Goal: Contribute content: Add original content to the website for others to see

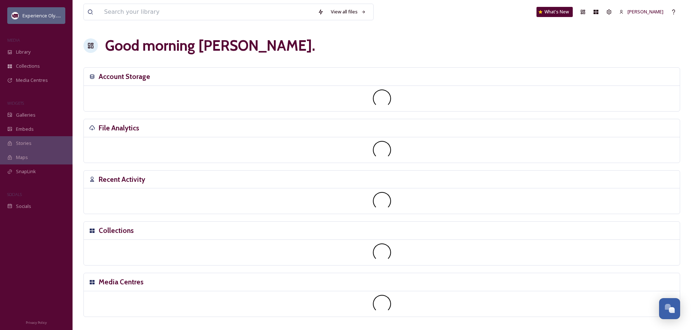
scroll to position [3246, 0]
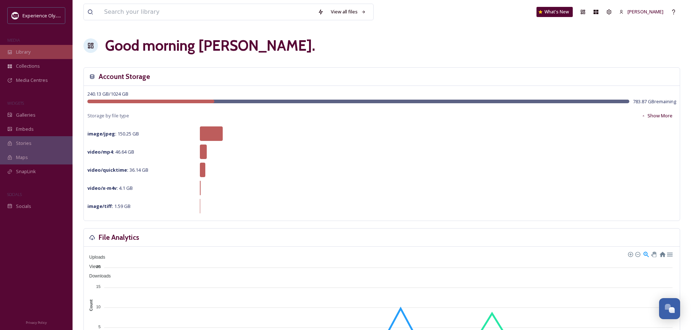
click at [11, 51] on icon at bounding box center [9, 52] width 5 height 5
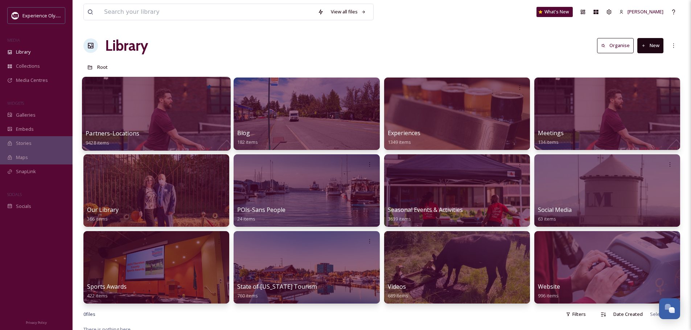
click at [133, 132] on span "Partners-Locations" at bounding box center [113, 133] width 54 height 8
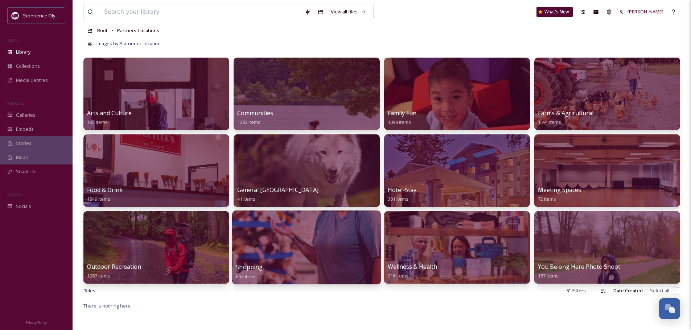
scroll to position [36, 0]
click at [165, 8] on input at bounding box center [200, 12] width 200 height 16
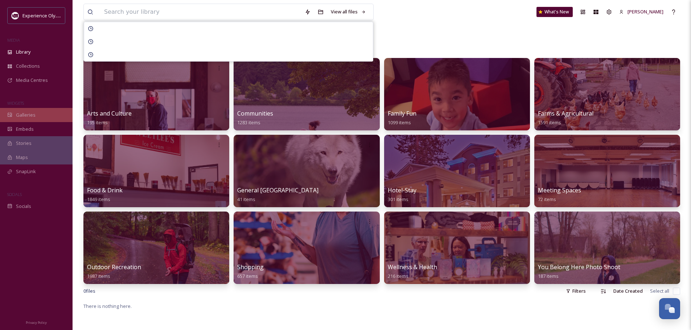
click at [24, 116] on span "Galleries" at bounding box center [26, 115] width 20 height 7
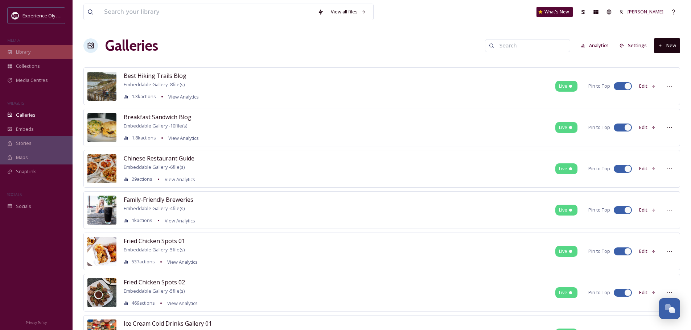
click at [34, 53] on div "Library" at bounding box center [36, 52] width 73 height 14
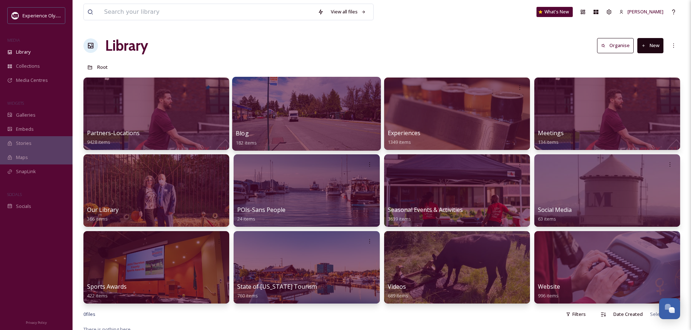
click at [257, 136] on div "Blog 182 items" at bounding box center [306, 138] width 141 height 18
click at [242, 131] on span "Blog" at bounding box center [242, 133] width 13 height 8
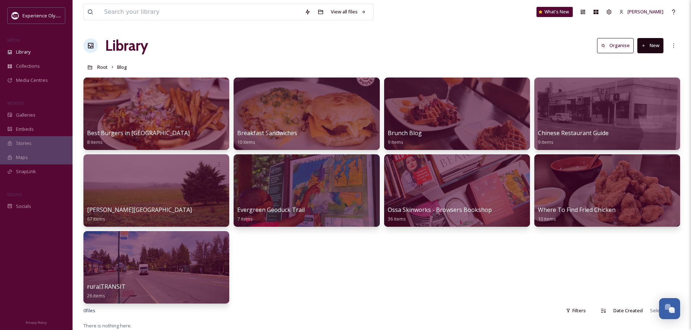
click at [654, 46] on button "New" at bounding box center [650, 45] width 26 height 15
click at [646, 87] on span "Folder" at bounding box center [642, 90] width 14 height 7
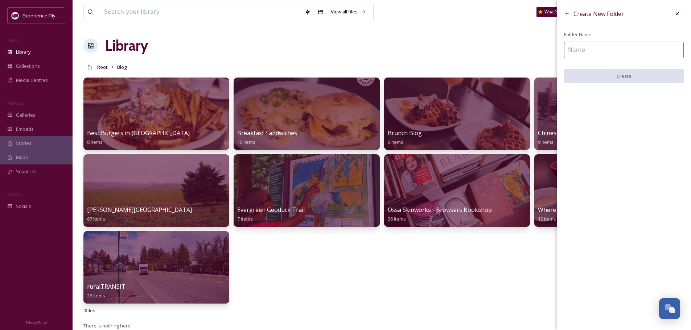
click at [630, 55] on input at bounding box center [624, 50] width 120 height 17
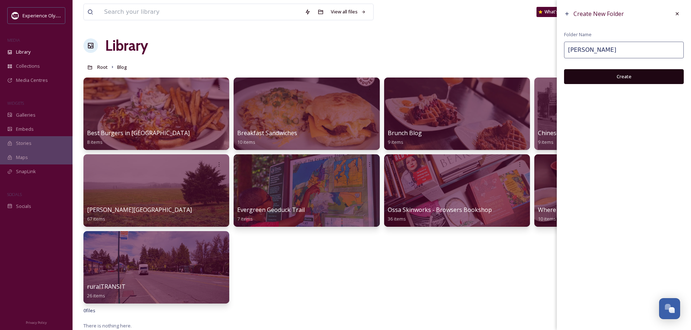
type input "[PERSON_NAME]"
click at [620, 78] on button "Create" at bounding box center [624, 76] width 120 height 15
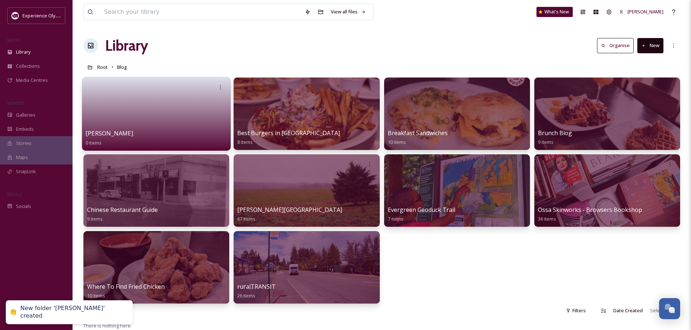
click at [181, 129] on div "[PERSON_NAME] 0 items" at bounding box center [156, 138] width 141 height 18
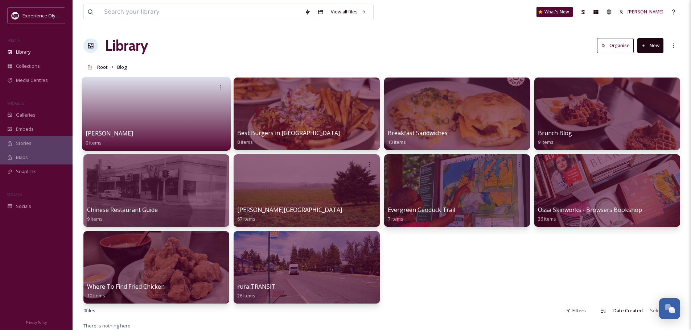
click at [144, 132] on div "[PERSON_NAME] 0 items" at bounding box center [156, 138] width 141 height 18
click at [107, 118] on link at bounding box center [156, 111] width 141 height 35
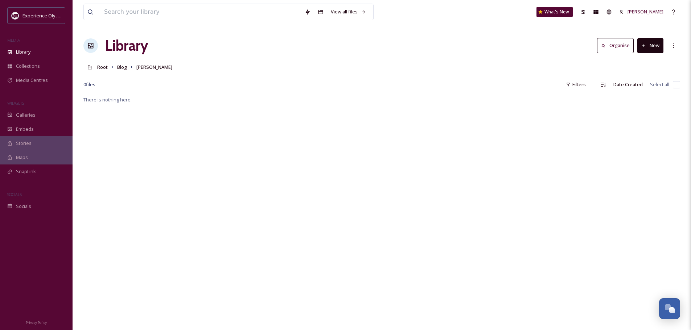
click at [654, 46] on button "New" at bounding box center [650, 45] width 26 height 15
click at [650, 62] on span "File Upload" at bounding box center [647, 62] width 24 height 7
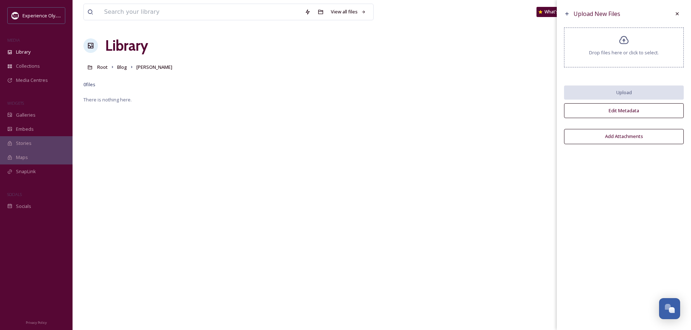
click at [626, 43] on icon at bounding box center [623, 40] width 11 height 11
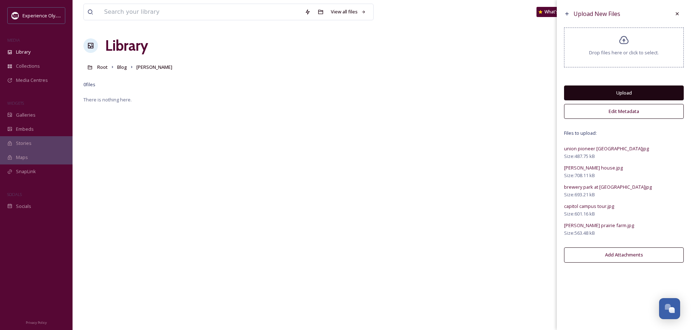
click at [627, 112] on button "Edit Metadata" at bounding box center [624, 111] width 120 height 15
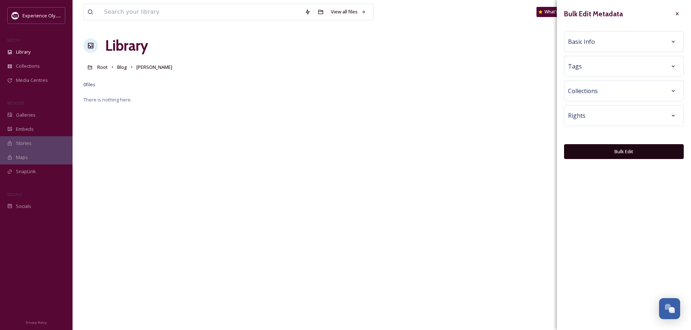
click at [609, 69] on div "Tags" at bounding box center [624, 66] width 112 height 13
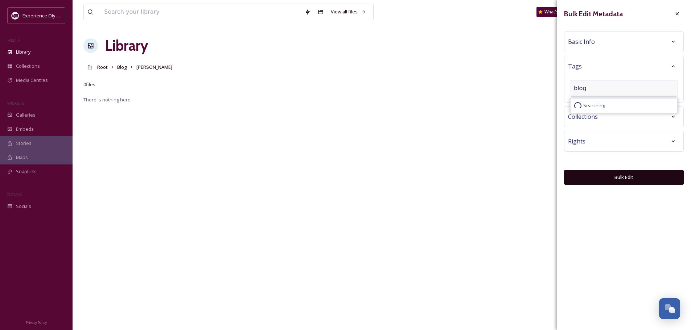
type input "blog"
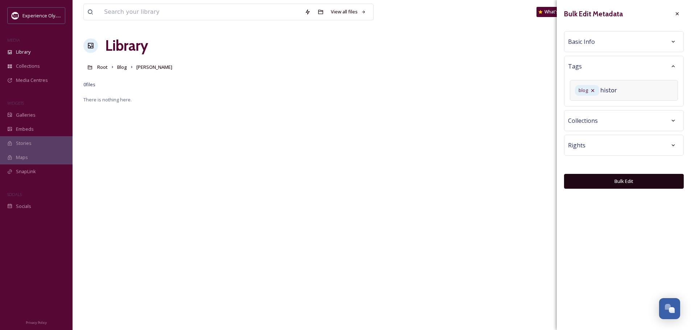
type input "history"
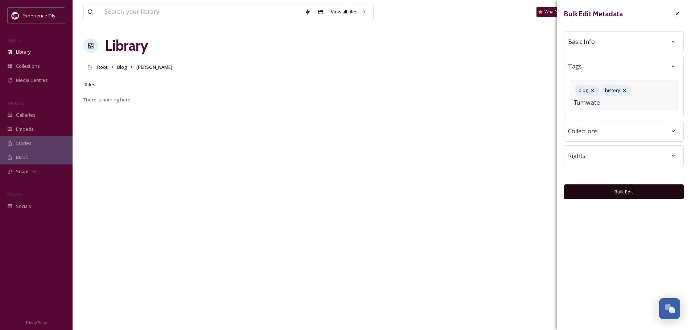
type input "Tumwater"
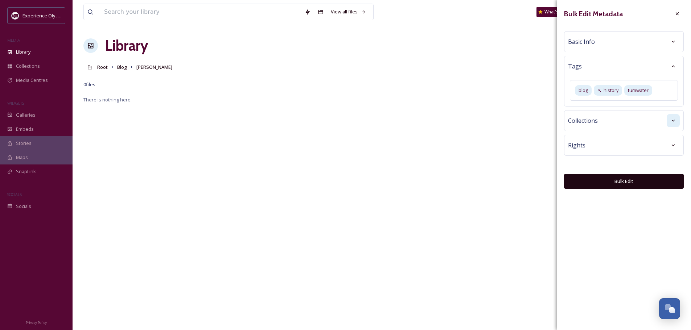
click at [671, 131] on div "Collections" at bounding box center [624, 120] width 120 height 21
click at [674, 119] on icon at bounding box center [673, 121] width 6 height 6
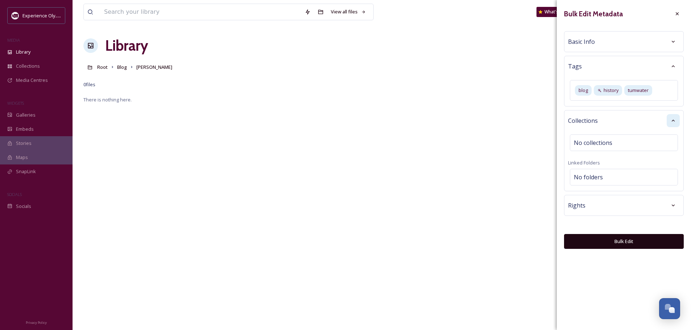
click at [674, 119] on icon at bounding box center [673, 121] width 6 height 6
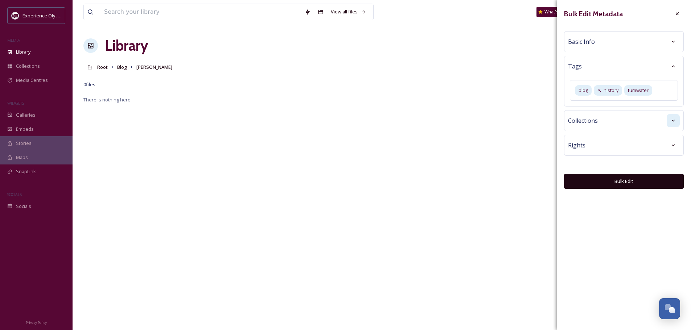
click at [623, 179] on button "Bulk Edit" at bounding box center [624, 181] width 120 height 15
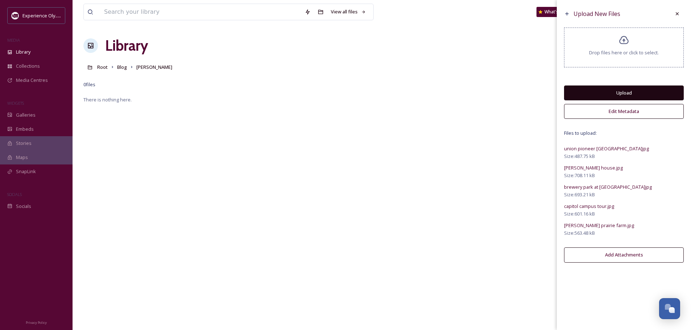
click at [622, 90] on button "Upload" at bounding box center [624, 93] width 120 height 15
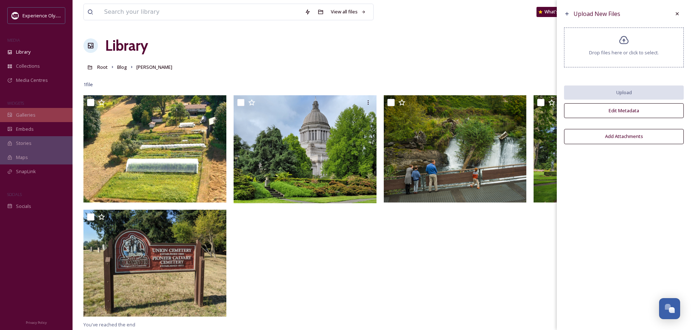
click at [22, 116] on span "Galleries" at bounding box center [26, 115] width 20 height 7
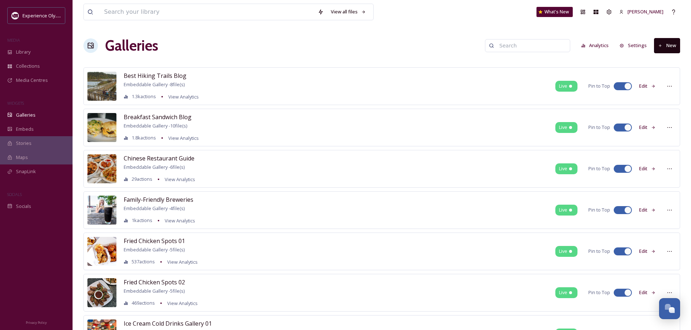
click at [670, 44] on button "New" at bounding box center [667, 45] width 26 height 15
click at [658, 60] on div "Gallery" at bounding box center [663, 62] width 32 height 14
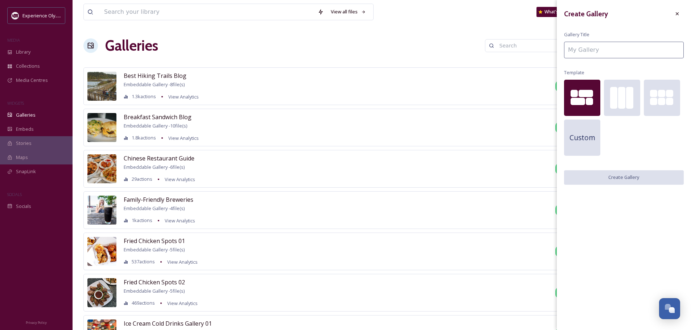
click at [582, 52] on input at bounding box center [624, 50] width 120 height 17
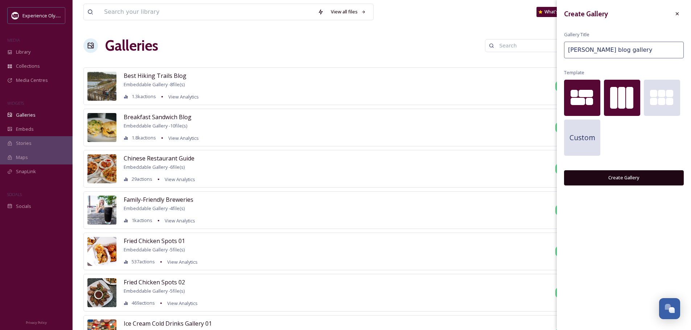
type input "[PERSON_NAME] blog gallery"
click at [617, 104] on div at bounding box center [622, 98] width 36 height 36
click at [619, 177] on button "Create Gallery" at bounding box center [624, 177] width 120 height 15
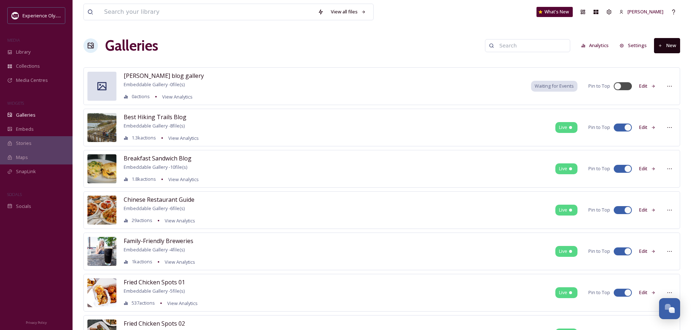
click at [653, 86] on icon at bounding box center [653, 86] width 5 height 5
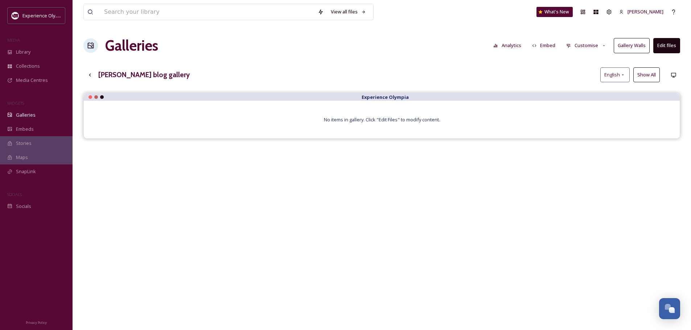
click at [667, 42] on button "Edit files" at bounding box center [666, 45] width 27 height 15
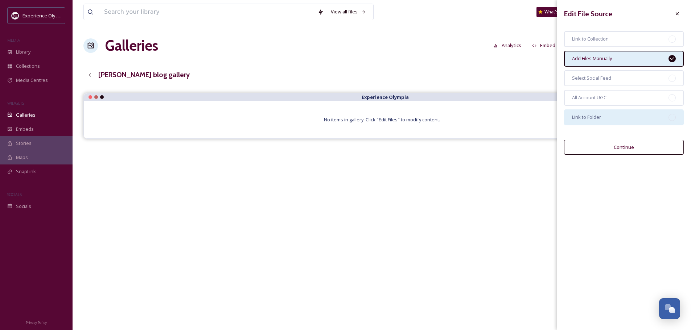
click at [650, 114] on div "Link to Folder" at bounding box center [624, 117] width 120 height 16
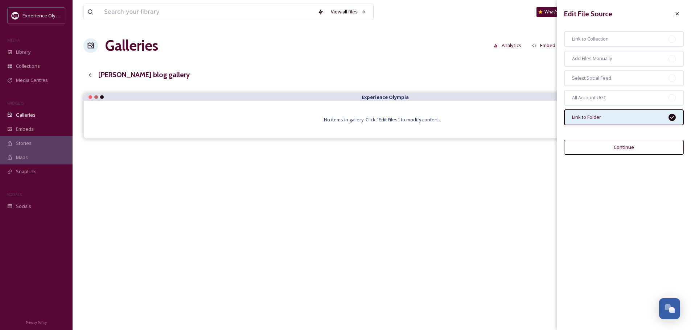
click at [627, 150] on button "Continue" at bounding box center [624, 147] width 120 height 15
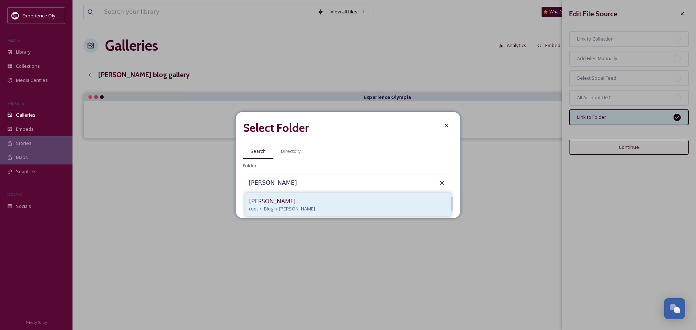
type input "[PERSON_NAME]"
click at [274, 206] on icon at bounding box center [276, 209] width 6 height 6
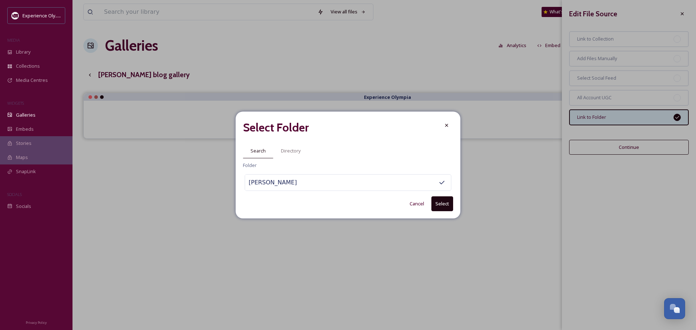
click at [443, 204] on button "Select" at bounding box center [442, 203] width 22 height 15
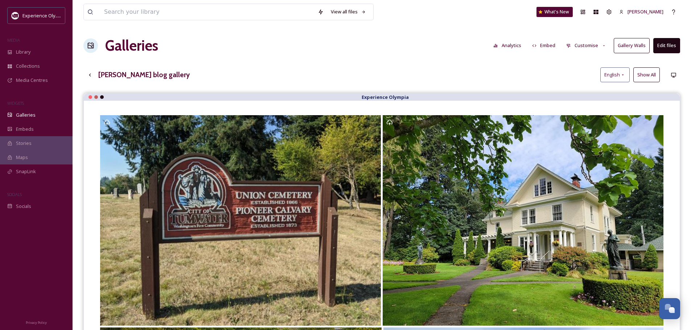
click at [645, 42] on button "Gallery Walls" at bounding box center [631, 45] width 36 height 15
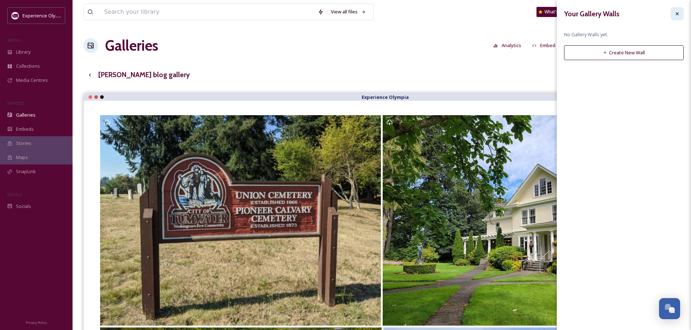
click at [676, 15] on icon at bounding box center [677, 14] width 6 height 6
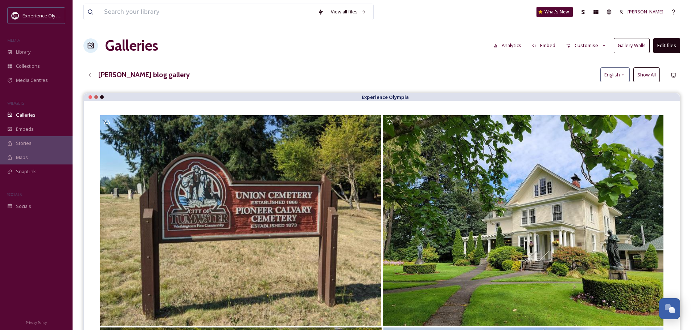
click at [603, 44] on icon at bounding box center [603, 46] width 5 height 5
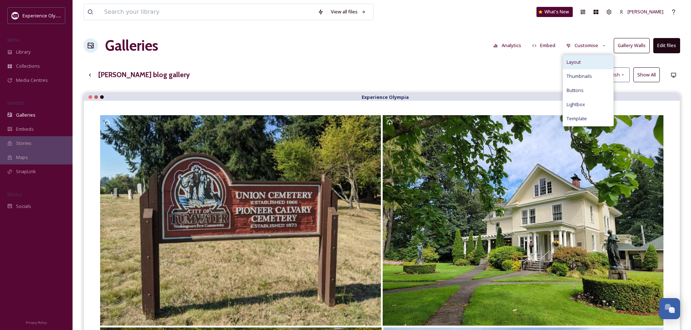
click at [580, 63] on span "Layout" at bounding box center [573, 62] width 14 height 7
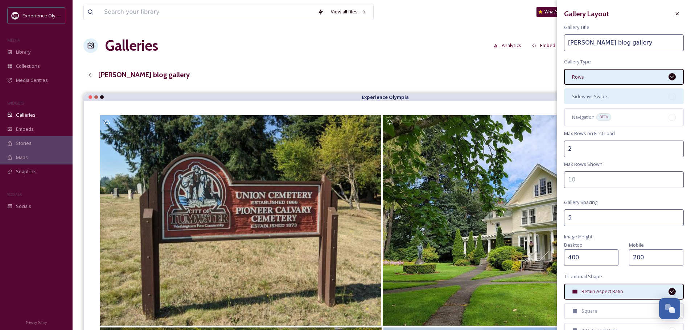
click at [668, 96] on div at bounding box center [671, 96] width 7 height 7
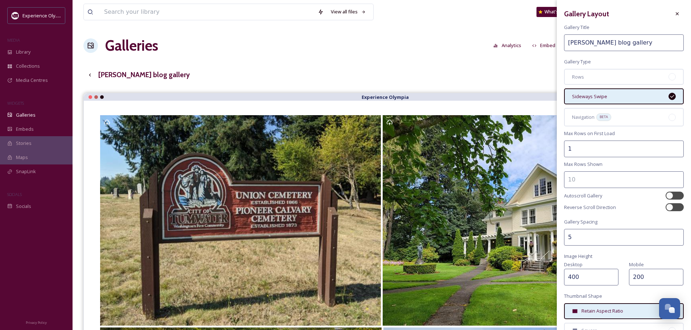
type input "1"
click at [669, 150] on input "1" at bounding box center [624, 149] width 120 height 17
click at [676, 194] on div at bounding box center [678, 196] width 4 height 4
checkbox input "true"
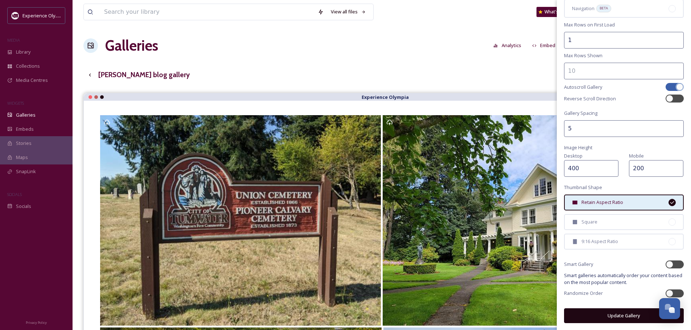
scroll to position [109, 0]
click at [629, 316] on button "Update Gallery" at bounding box center [624, 315] width 120 height 15
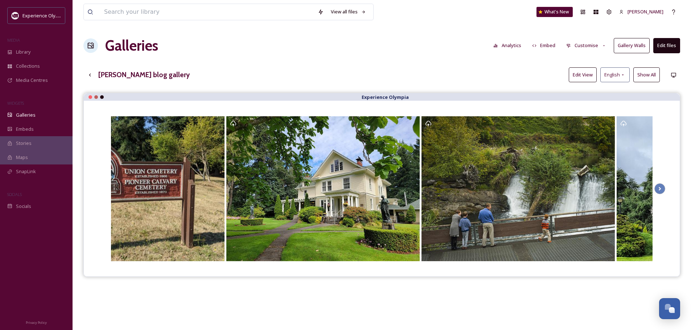
click at [600, 44] on button "Customise" at bounding box center [585, 45] width 47 height 14
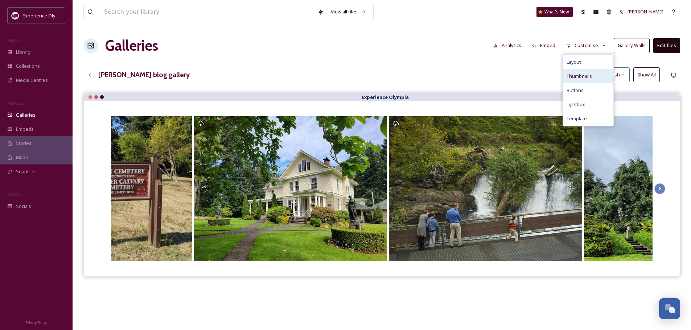
click at [585, 77] on span "Thumbnails" at bounding box center [578, 76] width 25 height 7
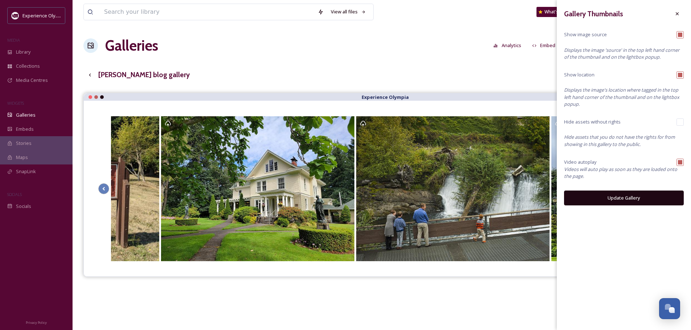
click at [681, 36] on input "checkbox" at bounding box center [679, 34] width 7 height 7
checkbox input "false"
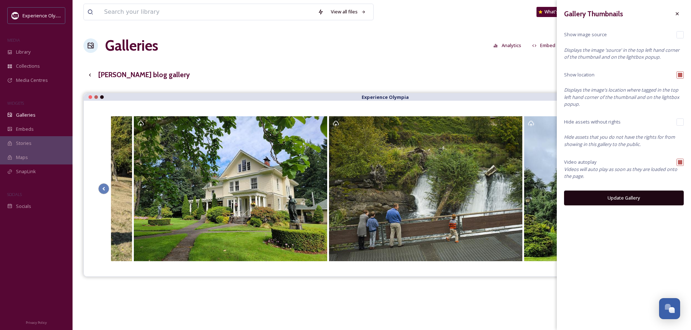
click at [678, 75] on input "checkbox" at bounding box center [679, 74] width 7 height 7
checkbox input "false"
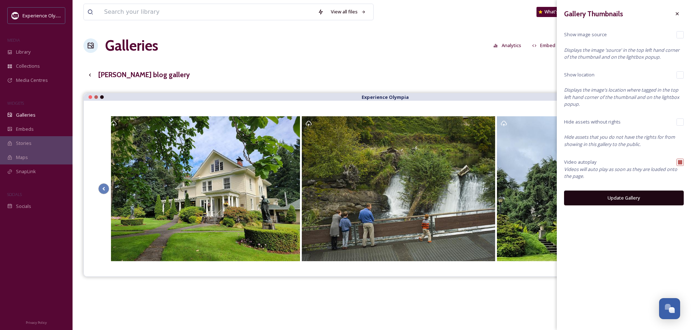
click at [677, 164] on input "checkbox" at bounding box center [679, 162] width 7 height 7
checkbox input "false"
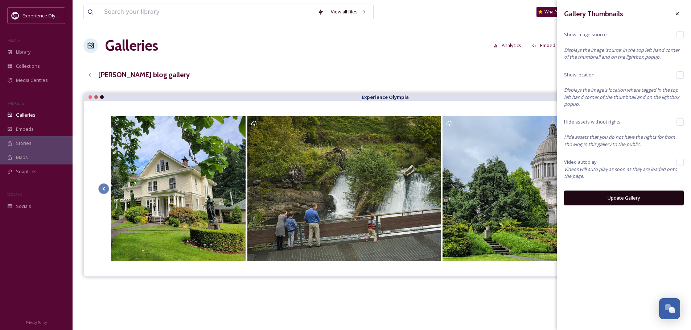
click at [629, 196] on button "Update Gallery" at bounding box center [624, 198] width 120 height 15
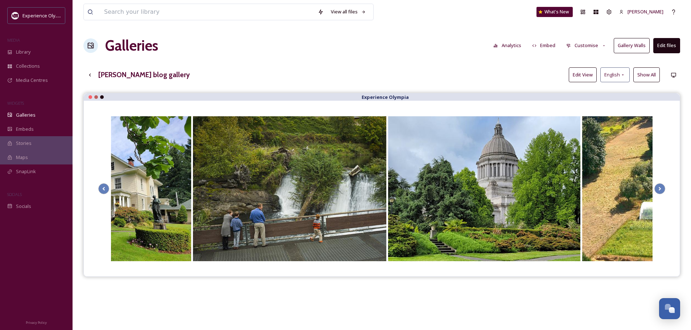
click at [587, 44] on button "Customise" at bounding box center [585, 45] width 47 height 14
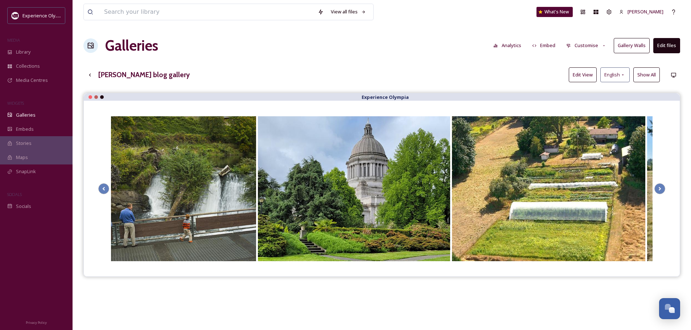
click at [525, 58] on div "View all files What's New [PERSON_NAME] Galleries Analytics Embed Customise Gal…" at bounding box center [382, 217] width 618 height 434
